Goal: Task Accomplishment & Management: Manage account settings

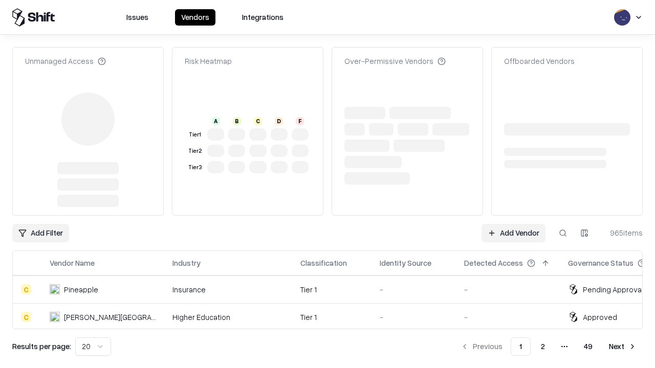
click at [513, 224] on link "Add Vendor" at bounding box center [513, 233] width 64 height 18
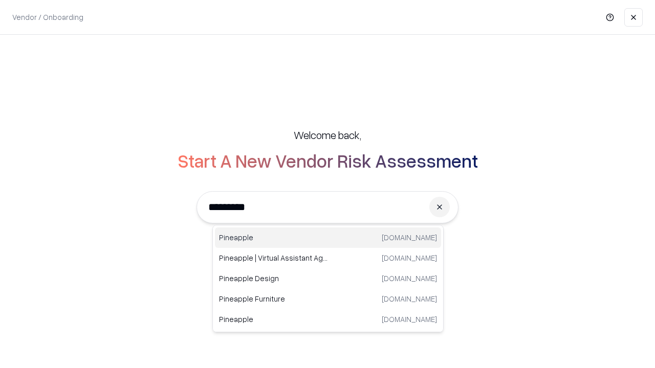
click at [328, 238] on div "Pineapple [DOMAIN_NAME]" at bounding box center [328, 238] width 226 height 20
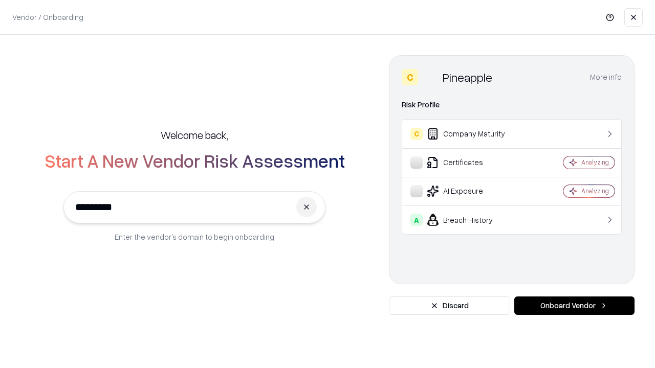
type input "*********"
click at [574, 306] on button "Onboard Vendor" at bounding box center [574, 306] width 120 height 18
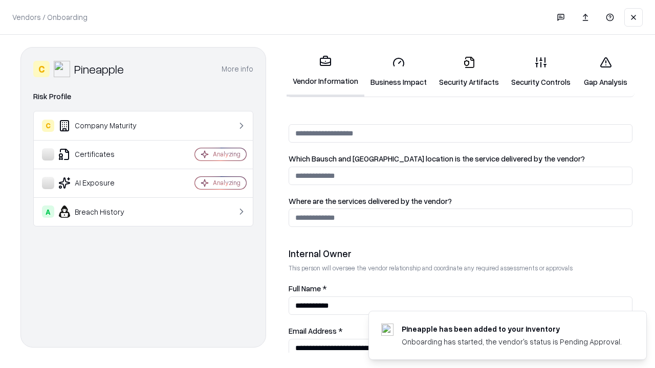
scroll to position [530, 0]
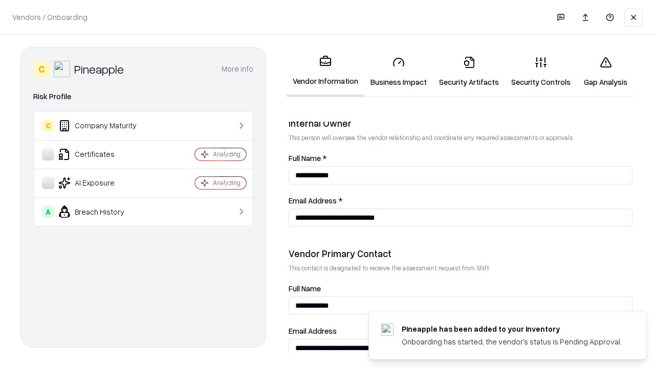
click at [469, 72] on link "Security Artifacts" at bounding box center [469, 72] width 72 height 48
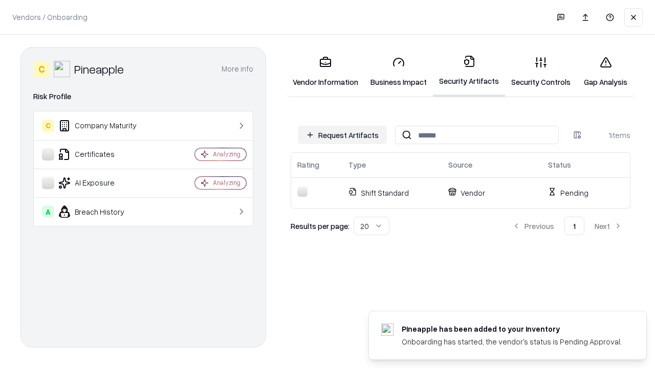
click at [342, 135] on button "Request Artifacts" at bounding box center [342, 135] width 89 height 18
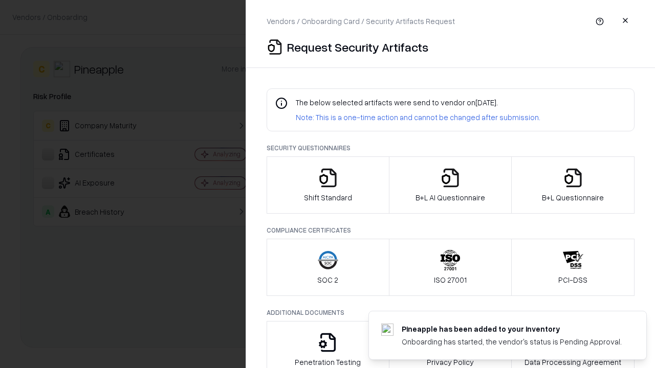
click at [573, 185] on icon "button" at bounding box center [573, 178] width 20 height 20
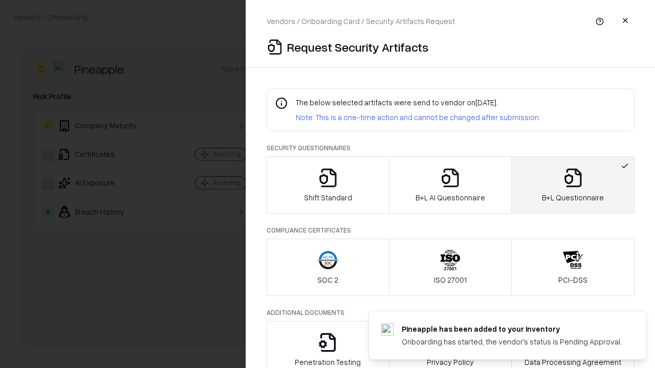
click at [450, 185] on icon "button" at bounding box center [450, 178] width 20 height 20
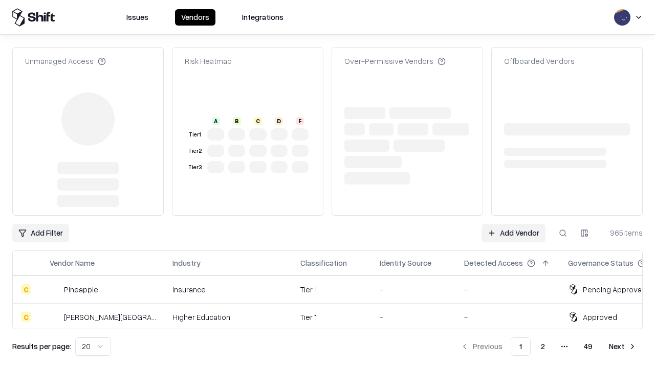
click at [513, 224] on link "Add Vendor" at bounding box center [513, 233] width 64 height 18
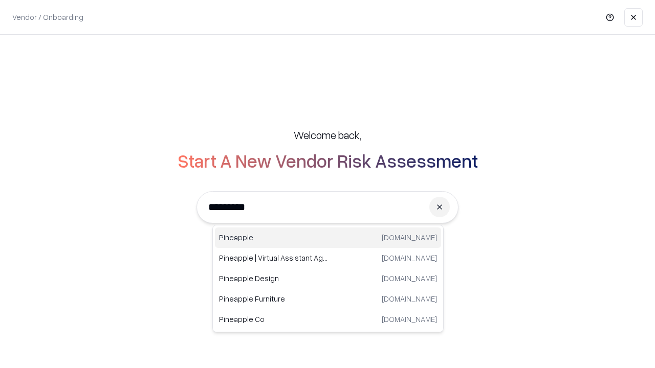
click at [328, 238] on div "Pineapple [DOMAIN_NAME]" at bounding box center [328, 238] width 226 height 20
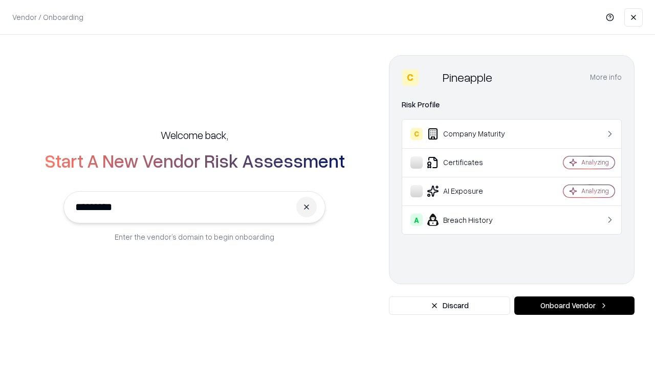
type input "*********"
click at [574, 306] on button "Onboard Vendor" at bounding box center [574, 306] width 120 height 18
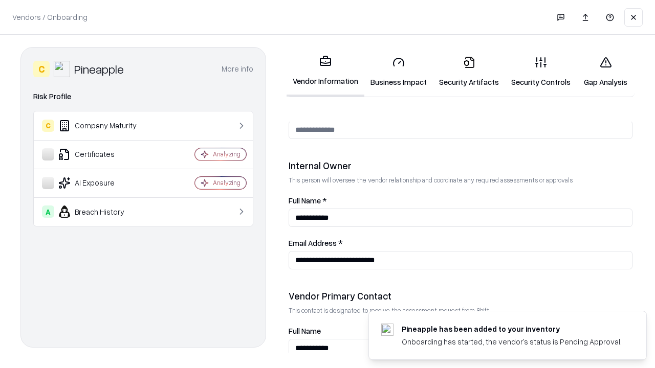
scroll to position [530, 0]
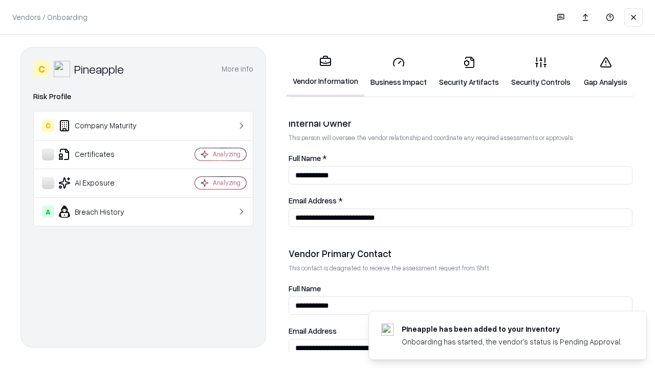
click at [605, 72] on link "Gap Analysis" at bounding box center [606, 72] width 58 height 48
